Goal: Task Accomplishment & Management: Manage account settings

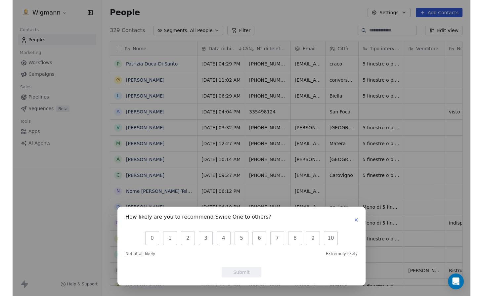
scroll to position [256, 389]
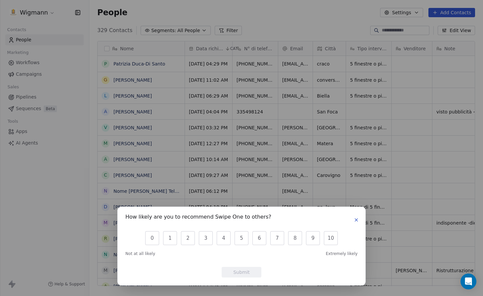
click at [351, 223] on div "How likely are you to recommend Swipe One to others?" at bounding box center [241, 220] width 232 height 11
click at [356, 221] on icon "button" at bounding box center [356, 220] width 3 height 3
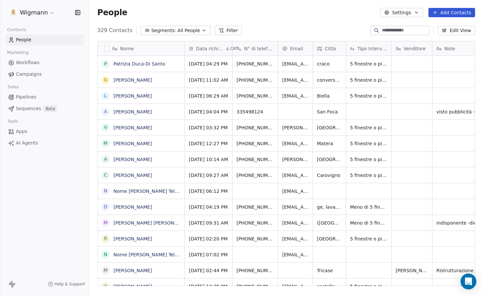
click at [441, 11] on button "Add Contacts" at bounding box center [452, 12] width 47 height 9
click at [433, 29] on span "Create new contact" at bounding box center [455, 26] width 45 height 7
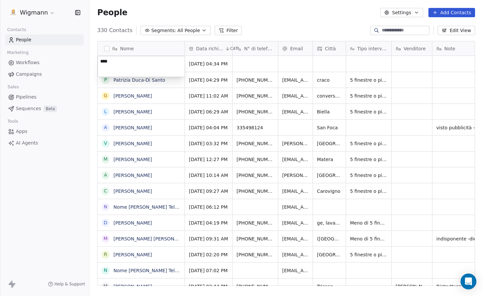
type textarea "*****"
click at [275, 56] on html "Wigmann Contacts People Marketing Workflows Campaigns Sales Pipelines Sequences…" at bounding box center [241, 148] width 483 height 296
click at [326, 64] on div "grid" at bounding box center [329, 64] width 33 height 16
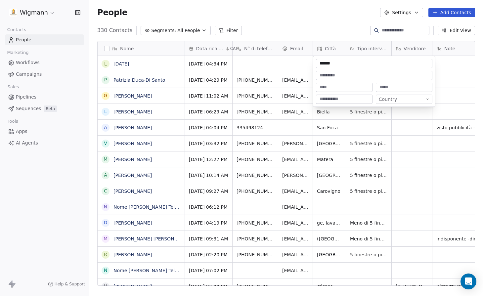
type input "*******"
click at [304, 66] on html "Wigmann Contacts People Marketing Workflows Campaigns Sales Pipelines Sequences…" at bounding box center [241, 148] width 483 height 296
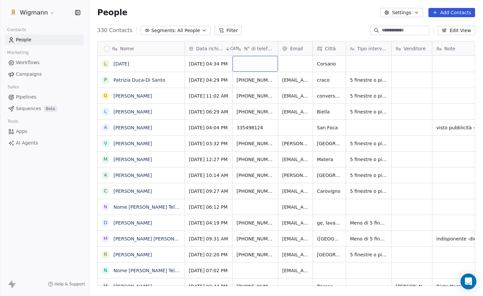
click at [264, 65] on div "grid" at bounding box center [255, 64] width 45 height 16
type input "**********"
click at [353, 56] on html "Wigmann Contacts People Marketing Workflows Campaigns Sales Pipelines Sequences…" at bounding box center [241, 148] width 483 height 296
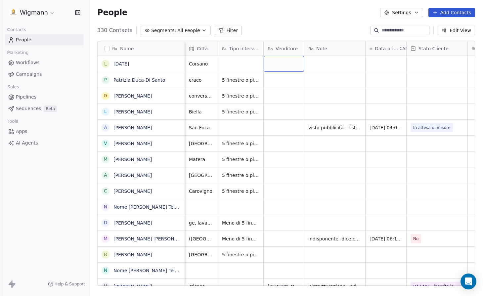
scroll to position [0, 129]
click at [328, 69] on div "grid" at bounding box center [334, 64] width 61 height 16
click at [429, 65] on html "Wigmann Contacts People Marketing Workflows Campaigns Sales Pipelines Sequences…" at bounding box center [241, 148] width 483 height 296
click at [429, 65] on div "grid" at bounding box center [436, 64] width 61 height 16
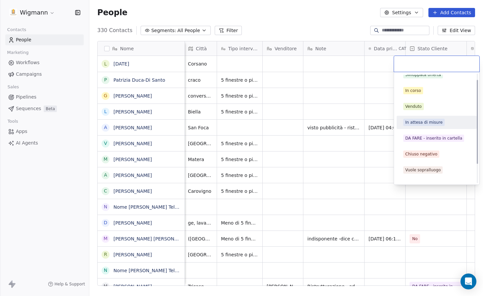
scroll to position [33, 0]
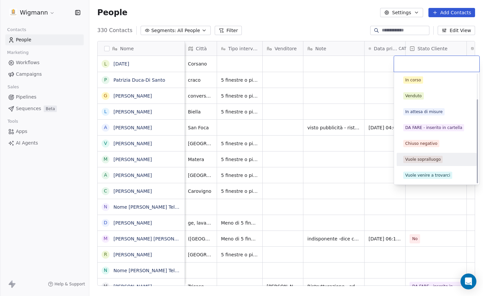
click at [426, 159] on div "Vuole sopralluogo" at bounding box center [422, 160] width 35 height 6
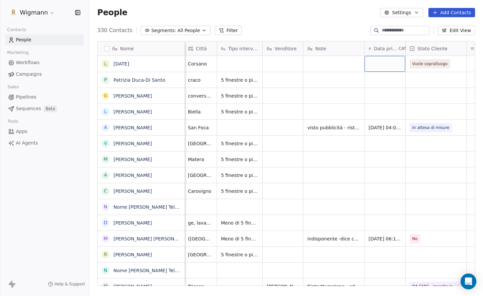
click at [377, 61] on div "grid" at bounding box center [385, 64] width 41 height 16
click at [331, 62] on div "grid" at bounding box center [334, 64] width 61 height 16
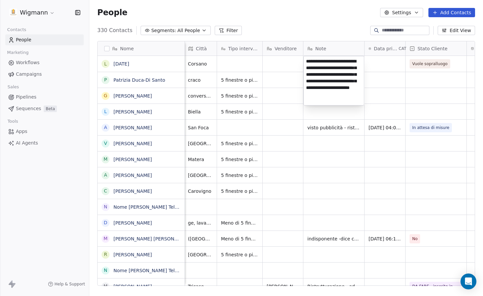
type textarea "**********"
click at [383, 71] on html "Wigmann Contacts People Marketing Workflows Campaigns Sales Pipelines Sequences…" at bounding box center [241, 148] width 483 height 296
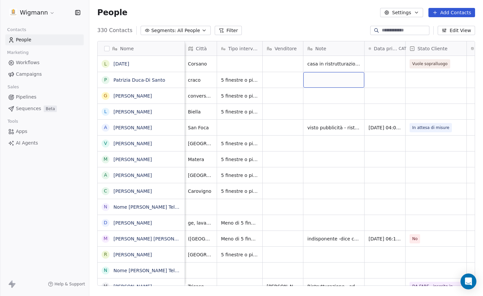
click at [447, 8] on button "Add Contacts" at bounding box center [452, 12] width 47 height 9
click at [445, 25] on span "Create new contact" at bounding box center [455, 26] width 45 height 7
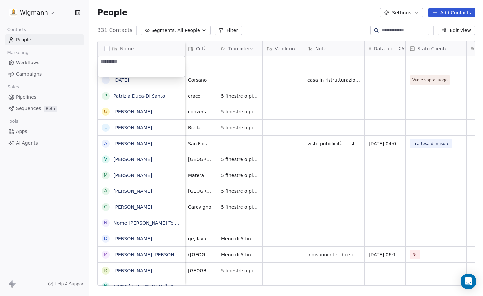
click at [135, 61] on textarea at bounding box center [141, 66] width 87 height 21
type textarea "*"
type textarea "**********"
click at [207, 68] on html "Wigmann Contacts People Marketing Workflows Campaigns Sales Pipelines Sequences…" at bounding box center [241, 148] width 483 height 296
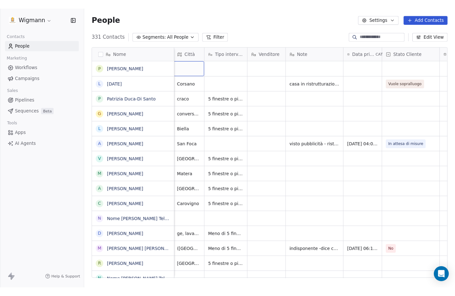
scroll to position [0, 128]
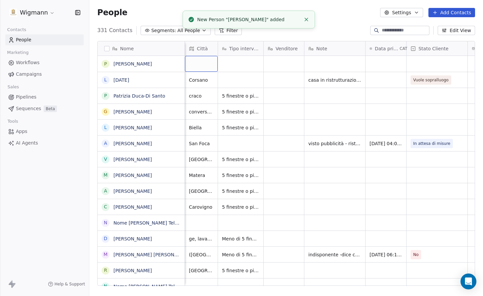
click at [207, 68] on div "grid" at bounding box center [201, 64] width 33 height 16
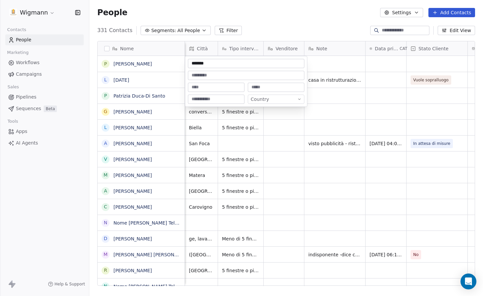
type input "********"
click at [338, 62] on html "Wigmann Contacts People Marketing Workflows Campaigns Sales Pipelines Sequences…" at bounding box center [241, 148] width 483 height 296
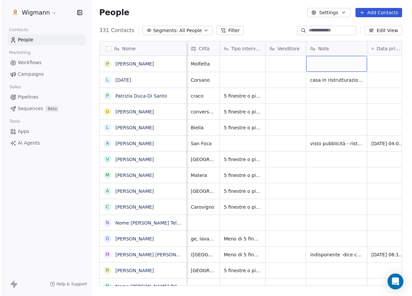
scroll to position [256, 318]
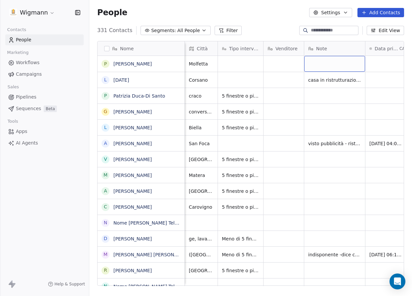
click at [314, 68] on div "grid" at bounding box center [335, 64] width 61 height 16
type textarea "**********"
click at [366, 67] on html "Wigmann Contacts People Marketing Workflows Campaigns Sales Pipelines Sequences…" at bounding box center [206, 148] width 412 height 296
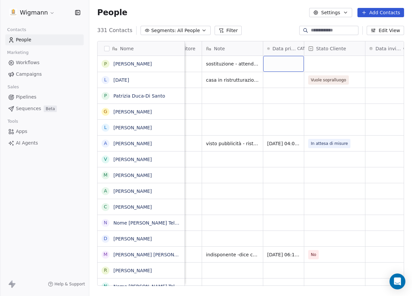
scroll to position [0, 273]
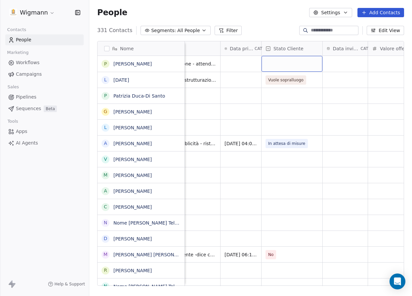
click at [286, 63] on div "grid" at bounding box center [292, 64] width 61 height 16
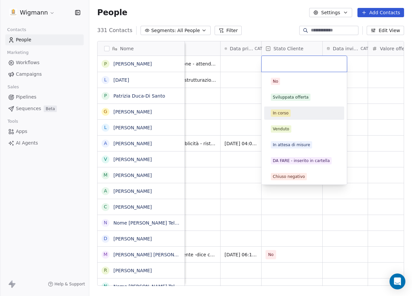
click at [283, 112] on div "In corso" at bounding box center [281, 113] width 16 height 6
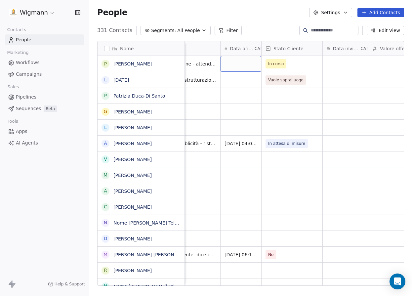
click at [252, 63] on div "grid" at bounding box center [241, 64] width 41 height 16
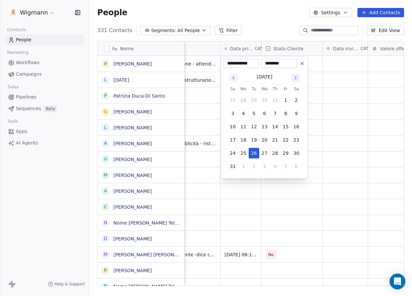
click at [335, 64] on html "Wigmann Contacts People Marketing Workflows Campaigns Sales Pipelines Sequences…" at bounding box center [206, 148] width 412 height 296
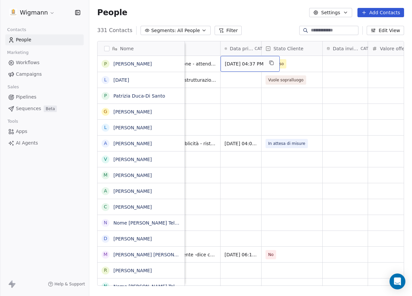
click at [246, 66] on span "[DATE] 04:37 PM" at bounding box center [244, 64] width 39 height 7
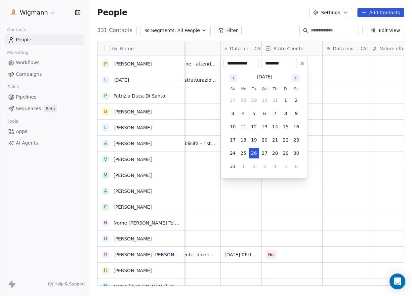
click at [301, 61] on icon at bounding box center [302, 63] width 5 height 5
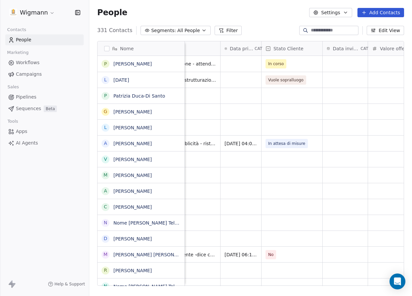
scroll to position [0, 149]
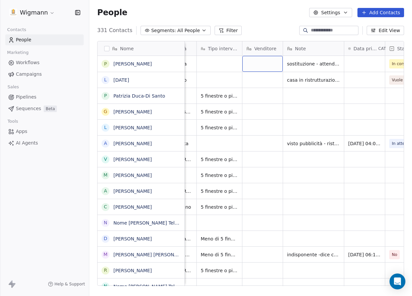
click at [261, 64] on div "grid" at bounding box center [263, 64] width 40 height 16
type textarea "*******"
click at [372, 69] on html "Wigmann Contacts People Marketing Workflows Campaigns Sales Pipelines Sequences…" at bounding box center [206, 148] width 412 height 296
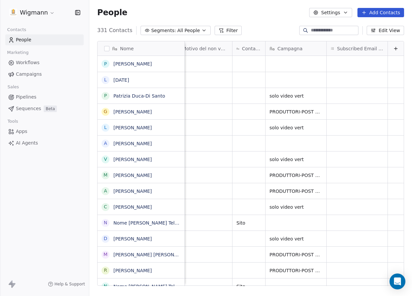
scroll to position [0, 720]
click at [249, 62] on div "grid" at bounding box center [249, 64] width 33 height 16
type textarea "********"
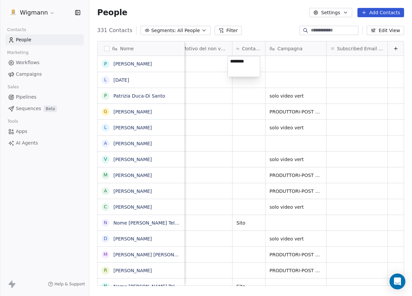
click at [295, 66] on html "Wigmann Contacts People Marketing Workflows Campaigns Sales Pipelines Sequences…" at bounding box center [206, 148] width 412 height 296
